Goal: Task Accomplishment & Management: Manage account settings

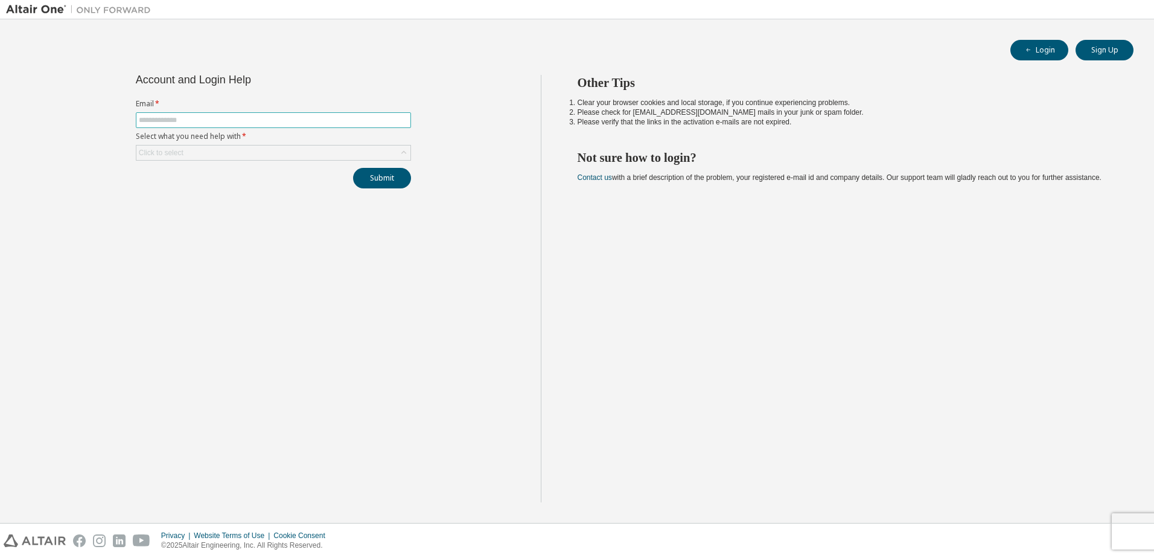
click at [276, 124] on input "text" at bounding box center [273, 120] width 269 height 10
click at [277, 121] on input "text" at bounding box center [273, 120] width 269 height 10
type input "**********"
click at [353, 168] on button "Submit" at bounding box center [382, 178] width 58 height 21
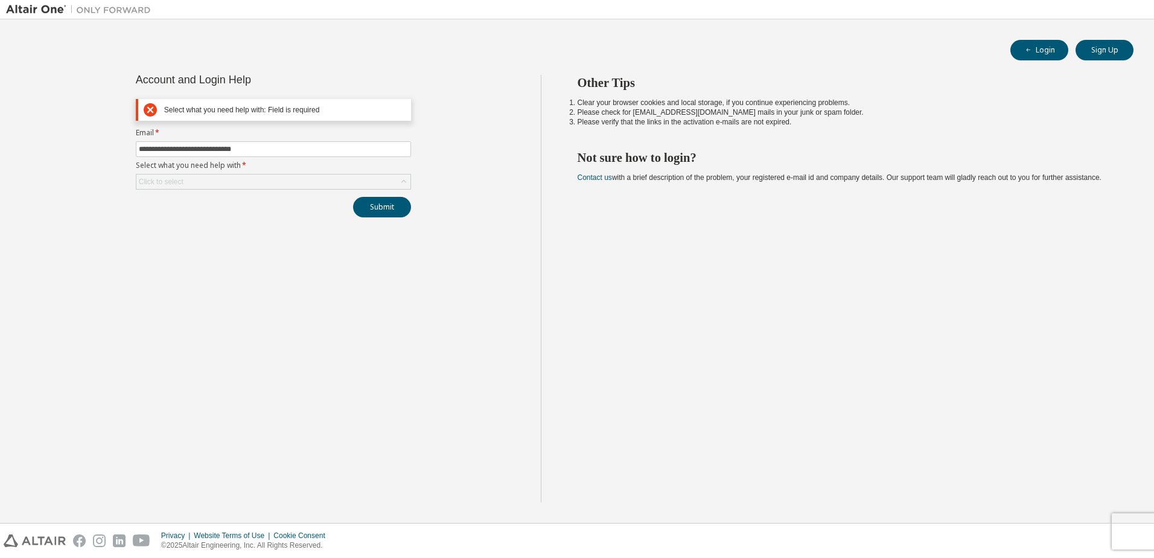
click at [299, 202] on div "Submit" at bounding box center [273, 207] width 275 height 21
click at [301, 191] on div "**********" at bounding box center [274, 146] width 290 height 142
click at [307, 185] on div "Click to select" at bounding box center [273, 181] width 274 height 14
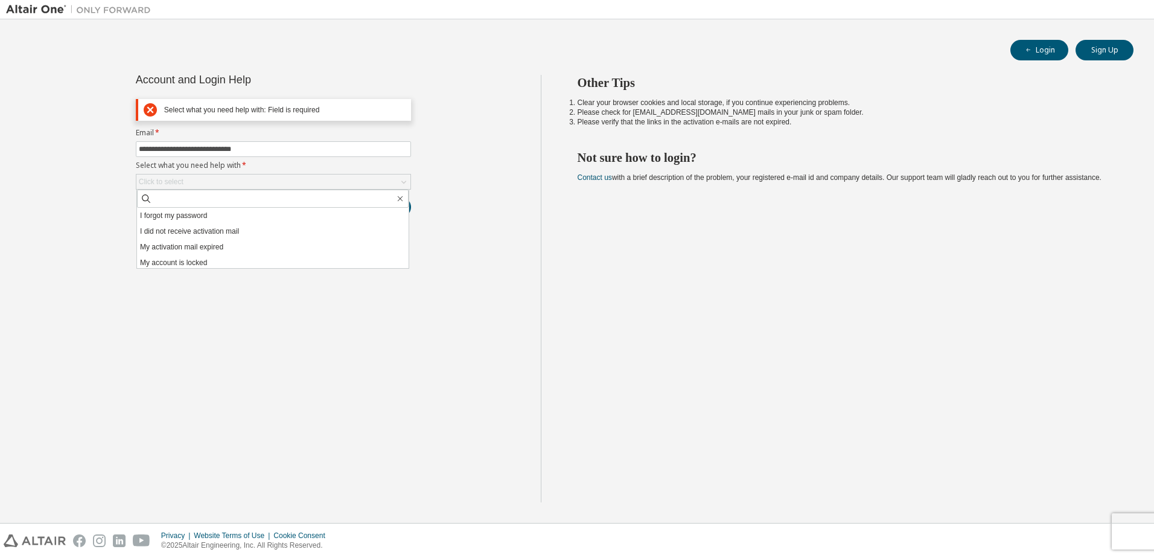
click at [1006, 49] on div "Login Sign Up" at bounding box center [577, 50] width 1113 height 21
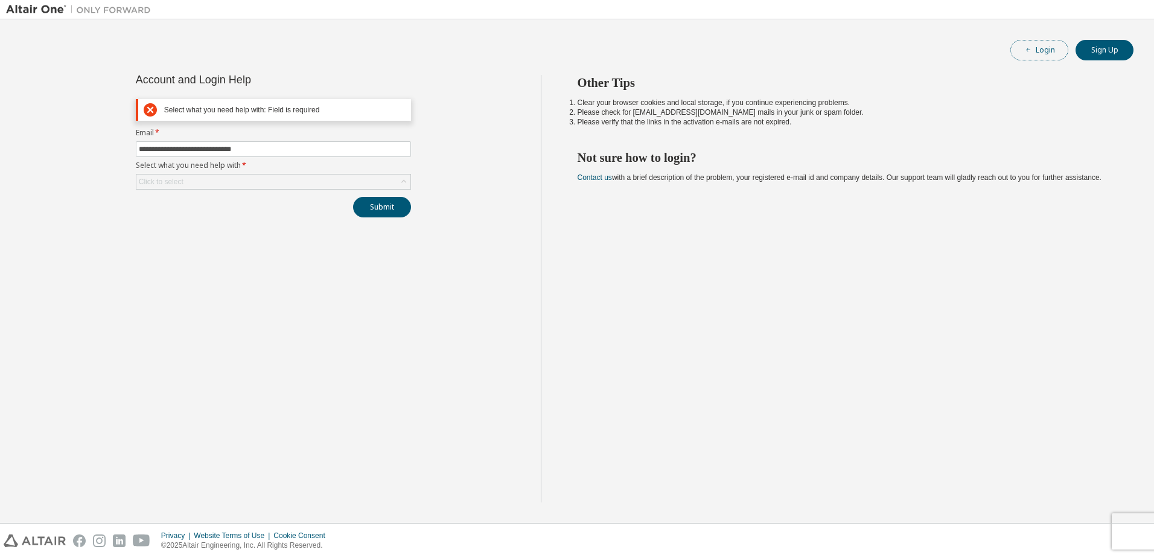
click at [1032, 52] on icon "button" at bounding box center [1028, 49] width 7 height 7
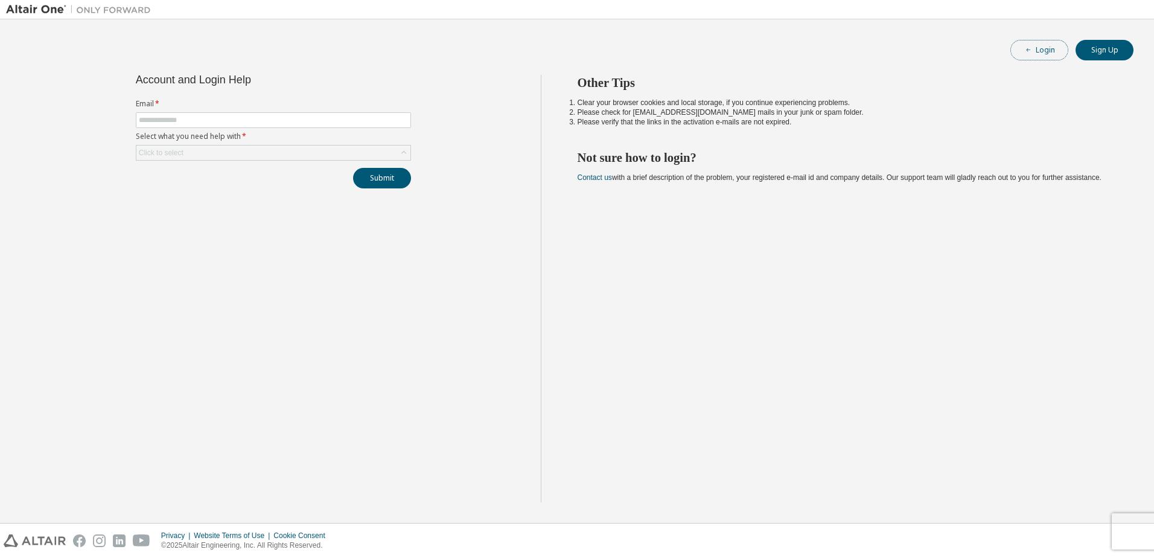
click at [1020, 49] on button "Login" at bounding box center [1039, 50] width 58 height 21
click at [258, 119] on input "text" at bounding box center [273, 120] width 269 height 10
click at [235, 148] on div "Click to select" at bounding box center [273, 152] width 274 height 14
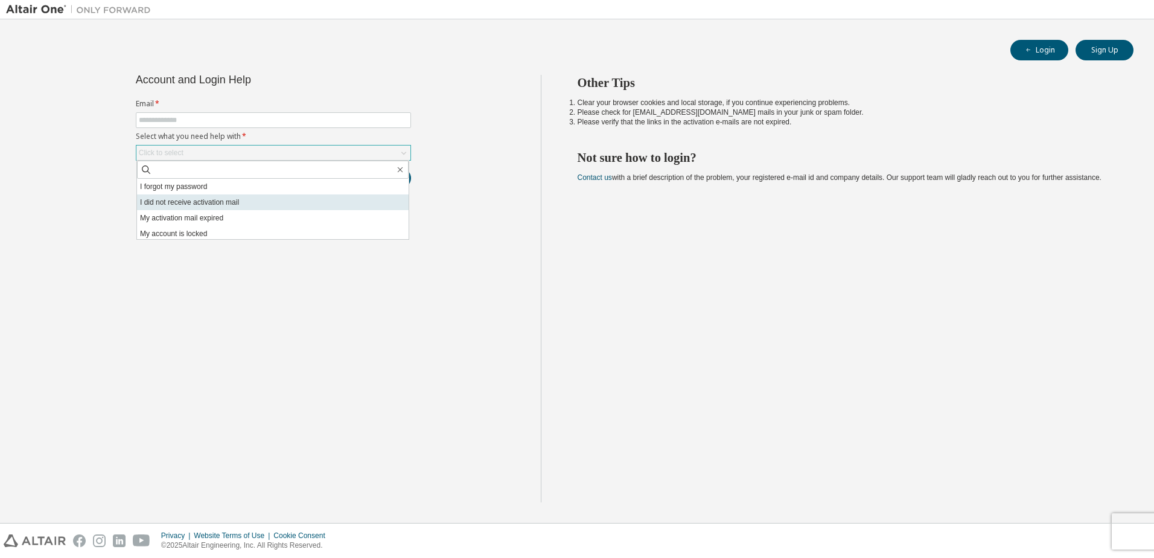
click at [252, 196] on li "I did not receive activation mail" at bounding box center [273, 202] width 272 height 16
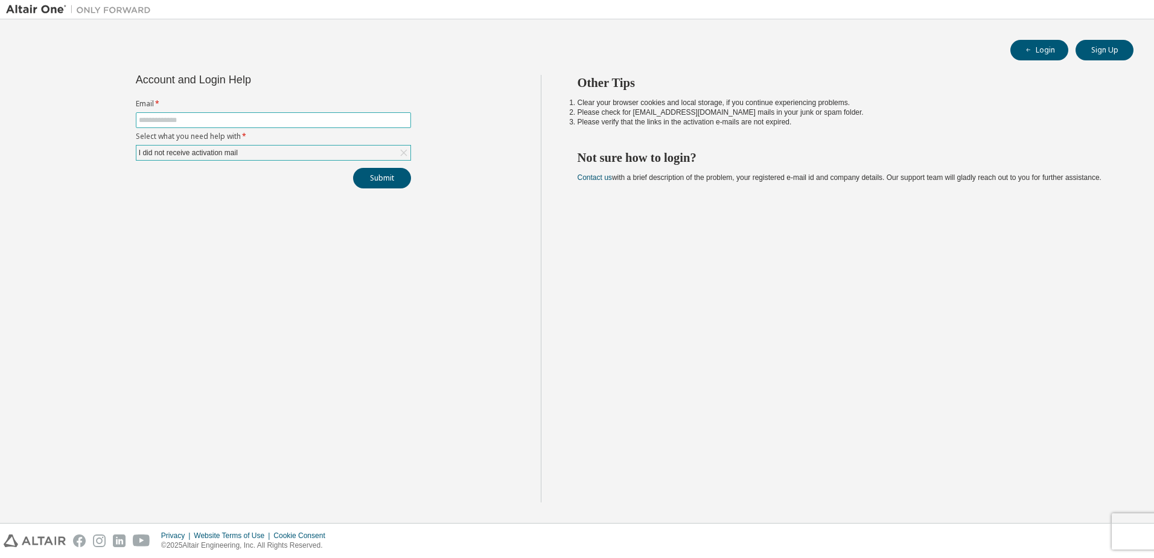
click at [229, 124] on input "text" at bounding box center [273, 120] width 269 height 10
type input "**********"
click at [353, 168] on button "Submit" at bounding box center [382, 178] width 58 height 21
